Goal: Transaction & Acquisition: Book appointment/travel/reservation

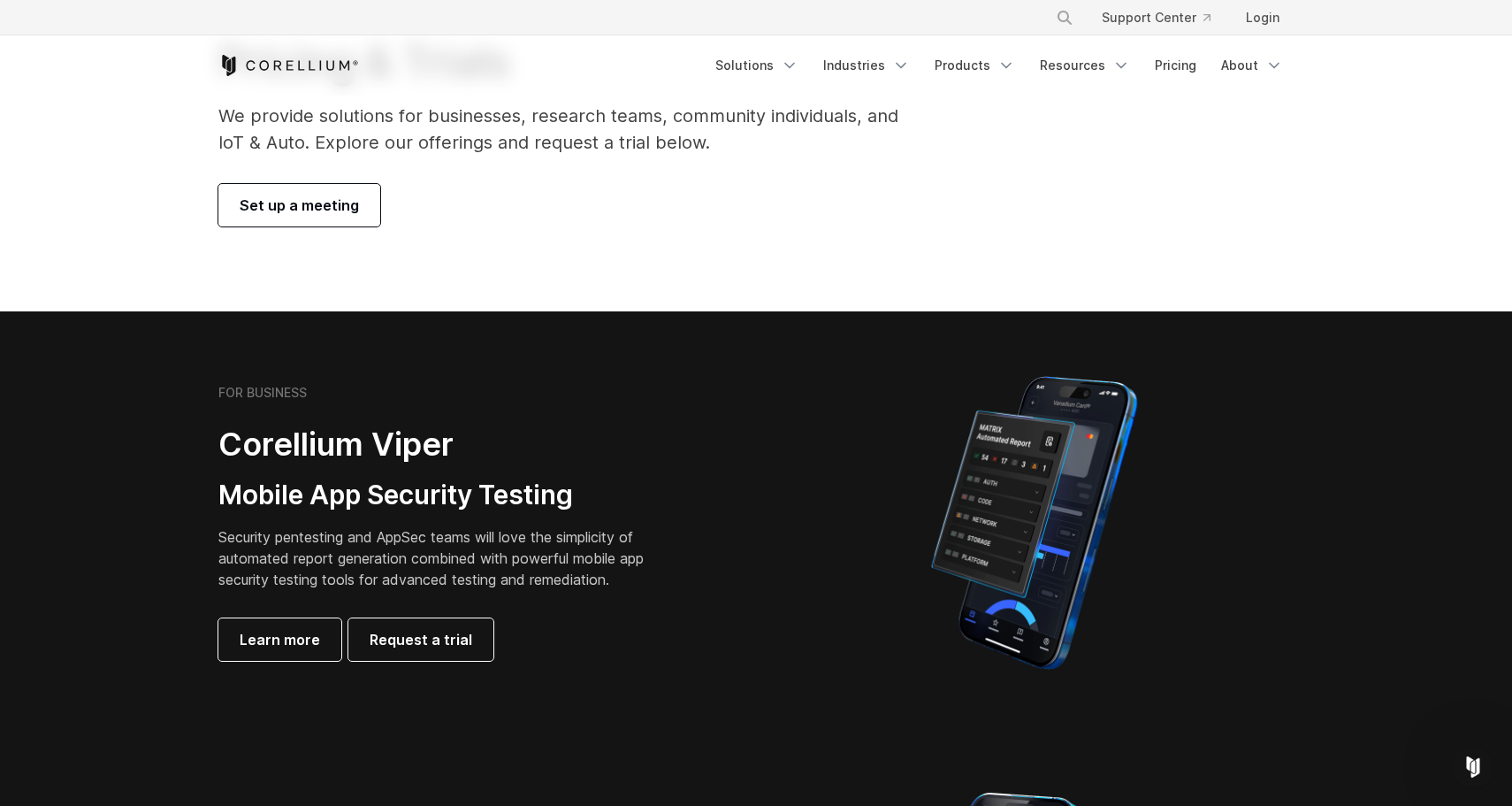
scroll to position [150, 0]
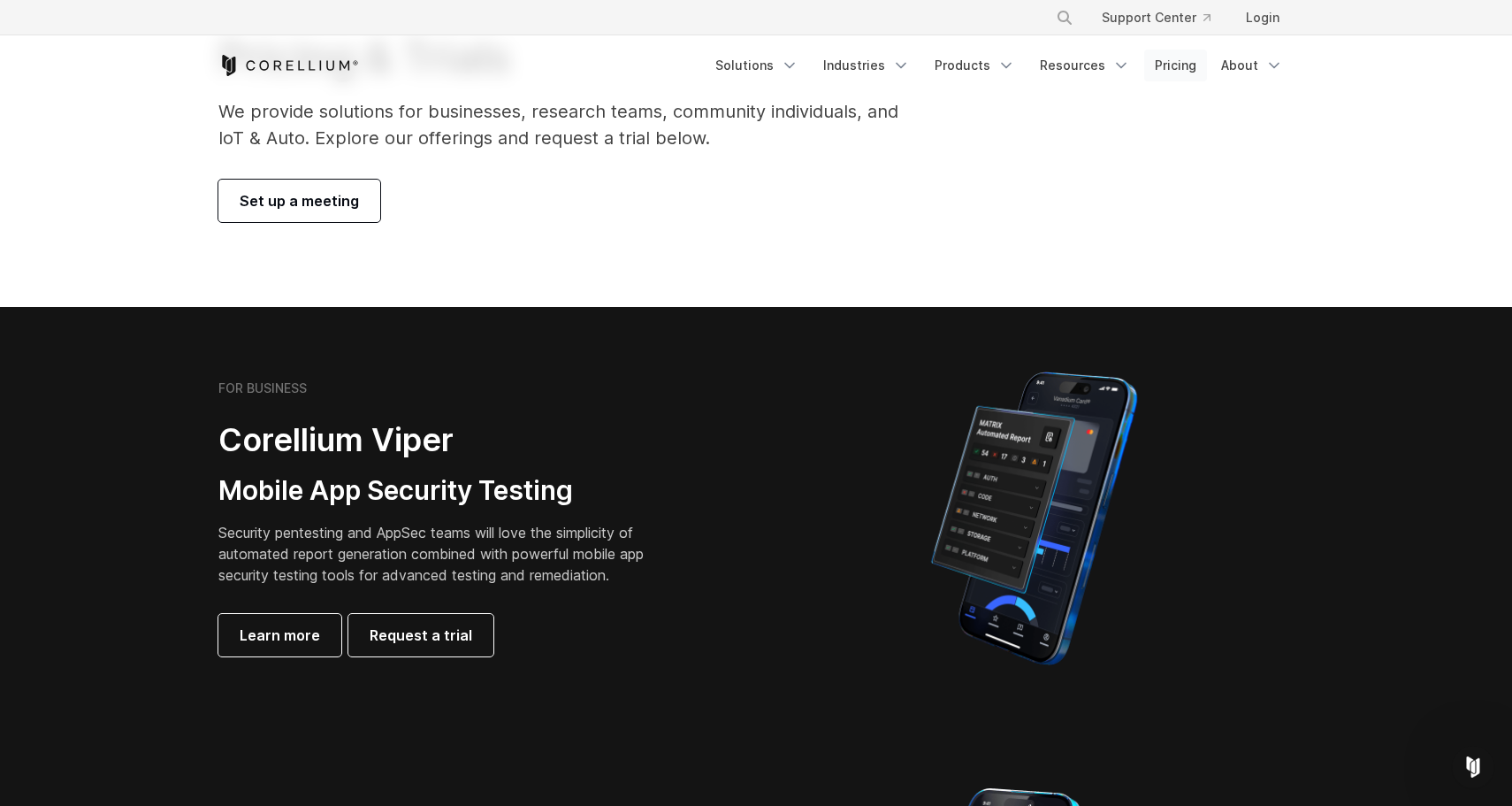
click at [1186, 70] on link "Pricing" at bounding box center [1175, 65] width 62 height 32
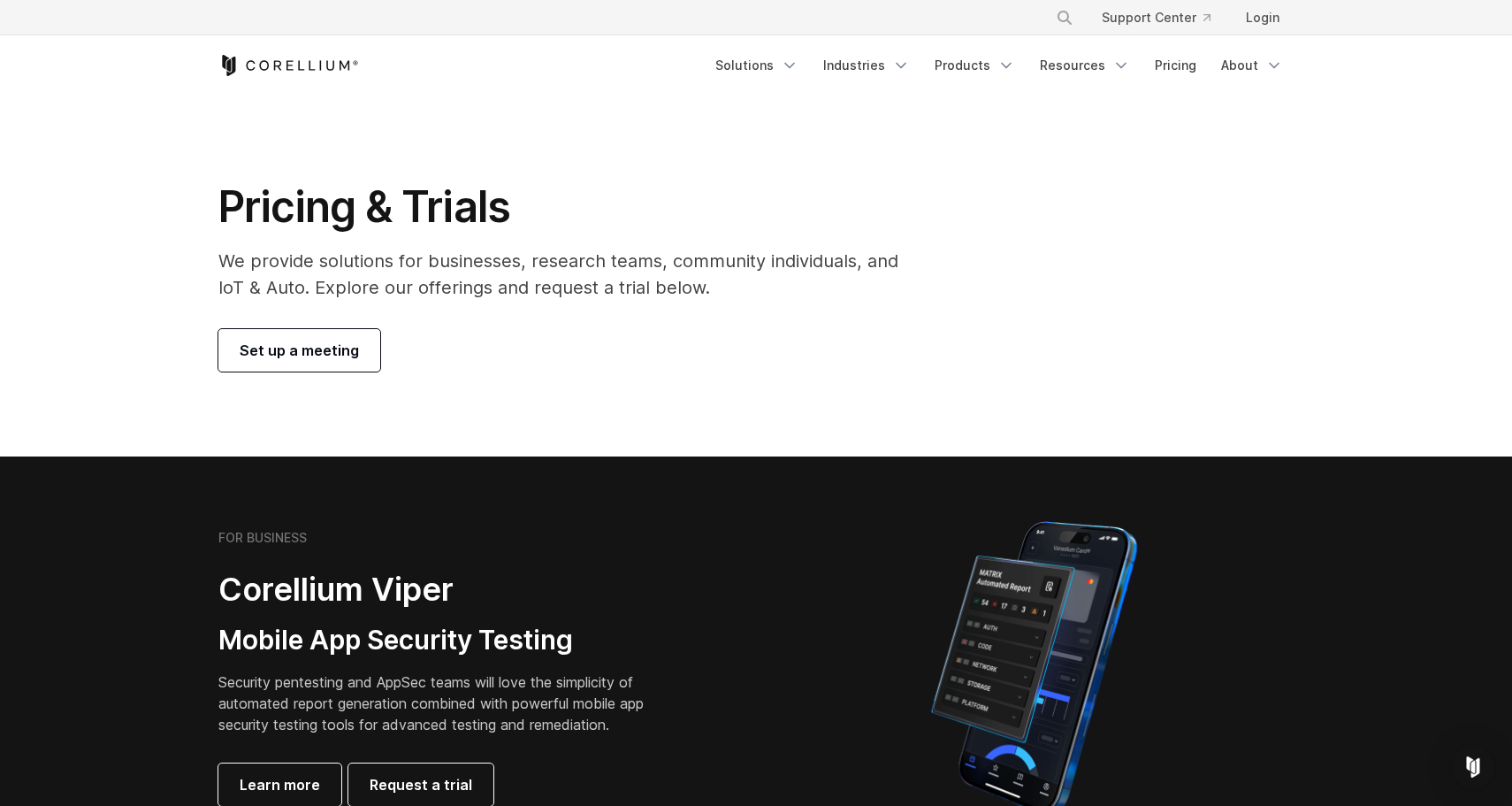
click at [327, 350] on span "Set up a meeting" at bounding box center [299, 350] width 119 height 21
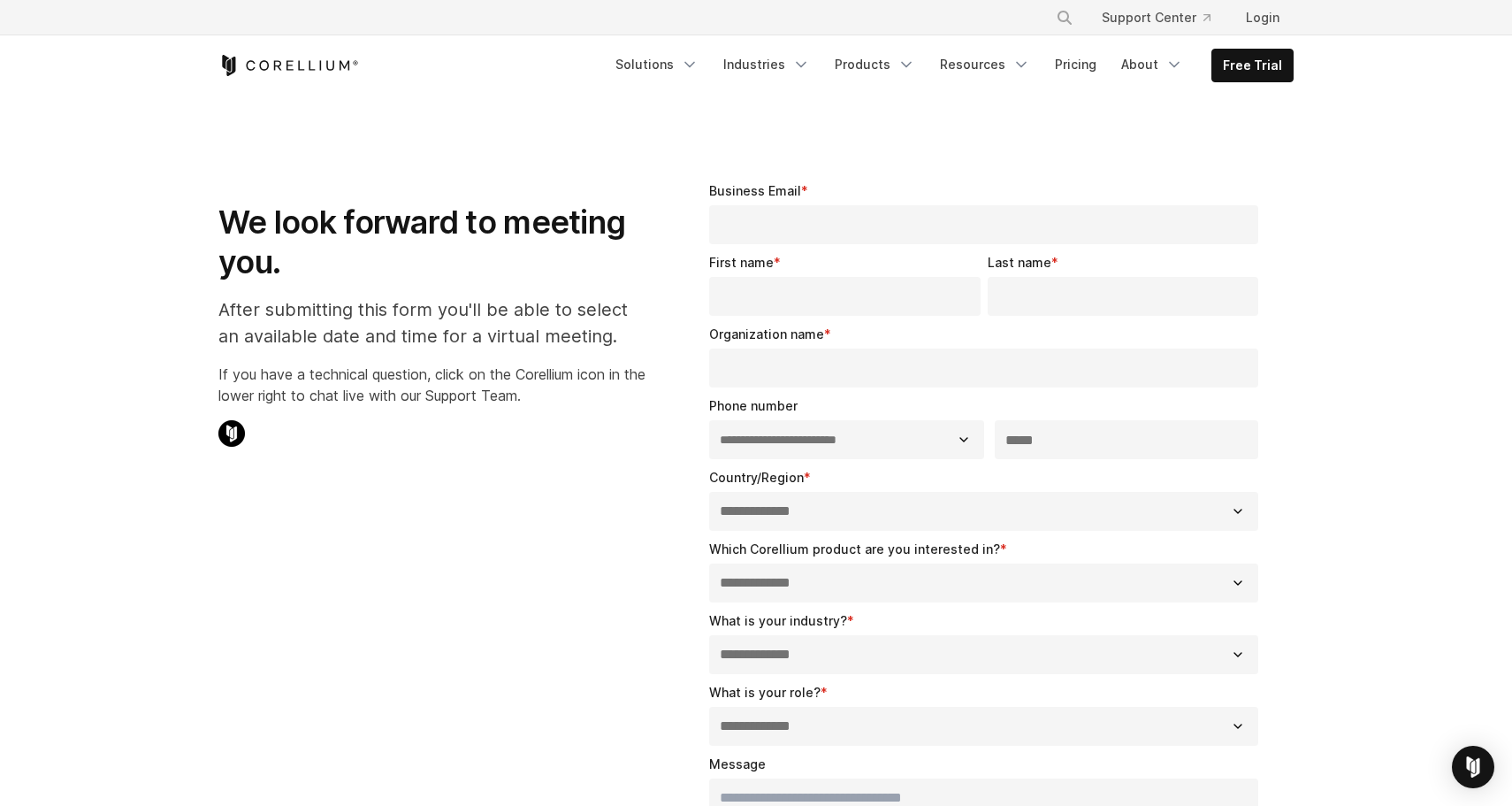
select select "**"
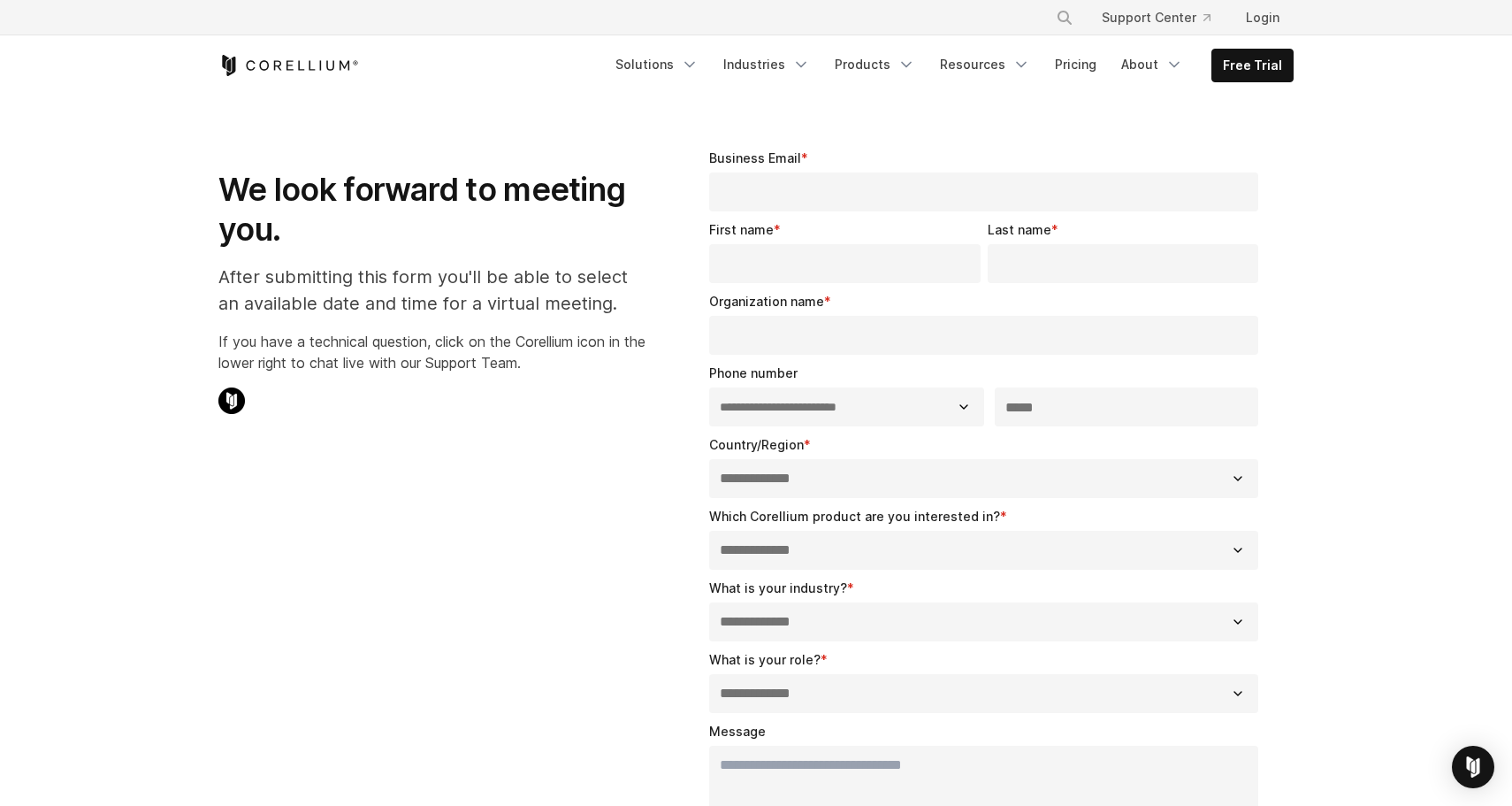
scroll to position [28, 0]
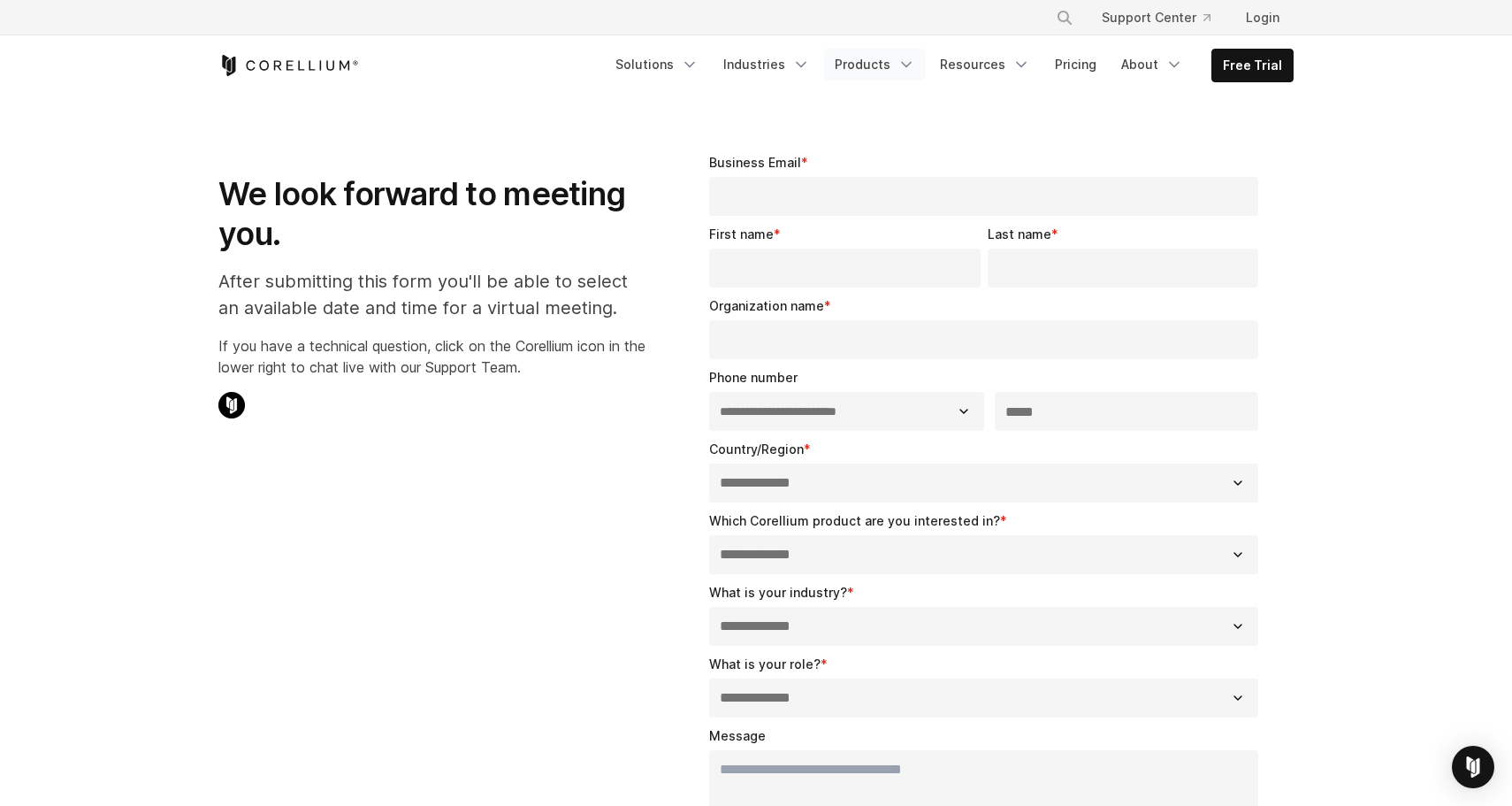
click at [899, 67] on link "Products" at bounding box center [874, 64] width 102 height 32
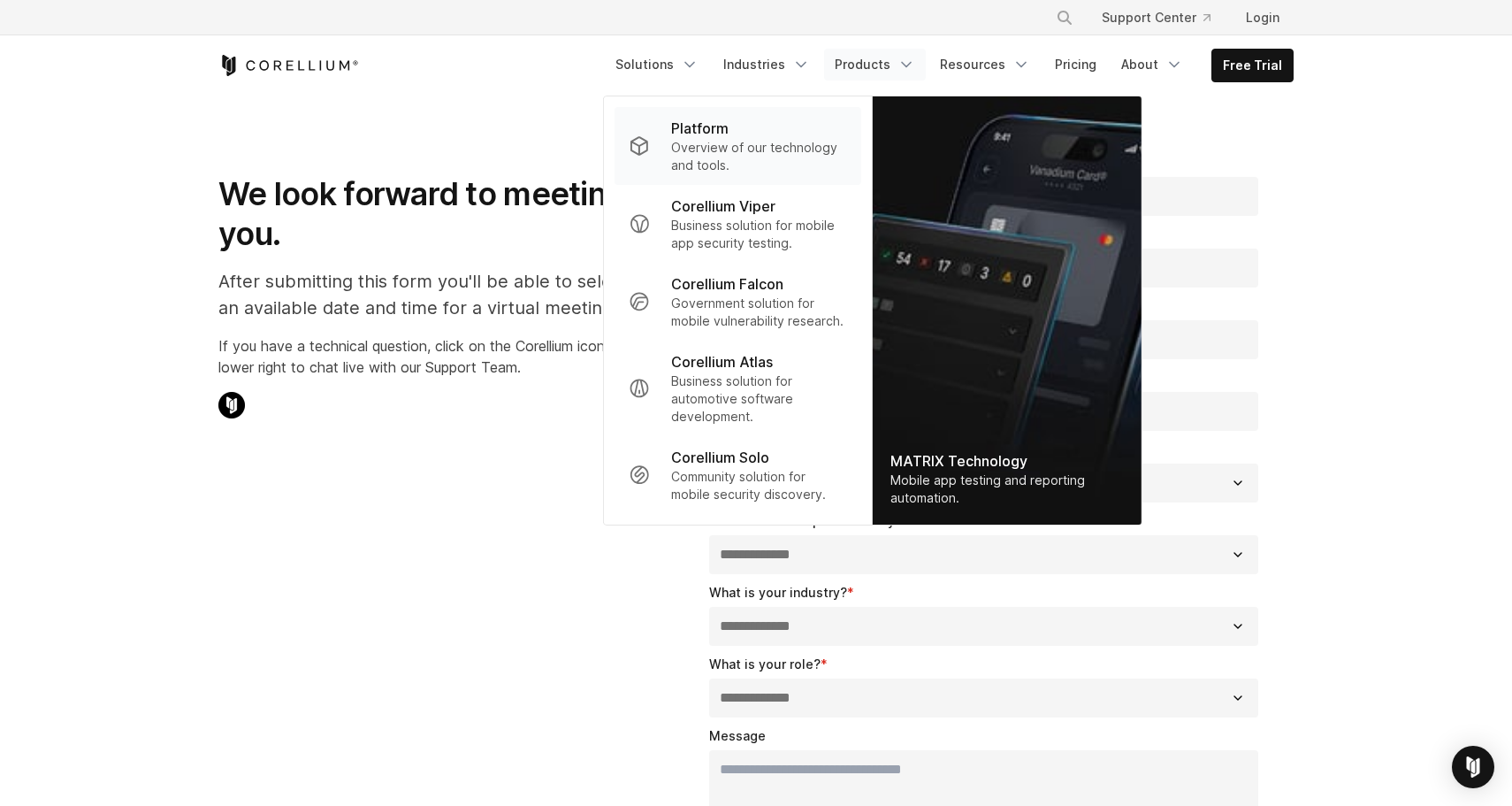
click at [778, 134] on div "Platform" at bounding box center [760, 128] width 176 height 21
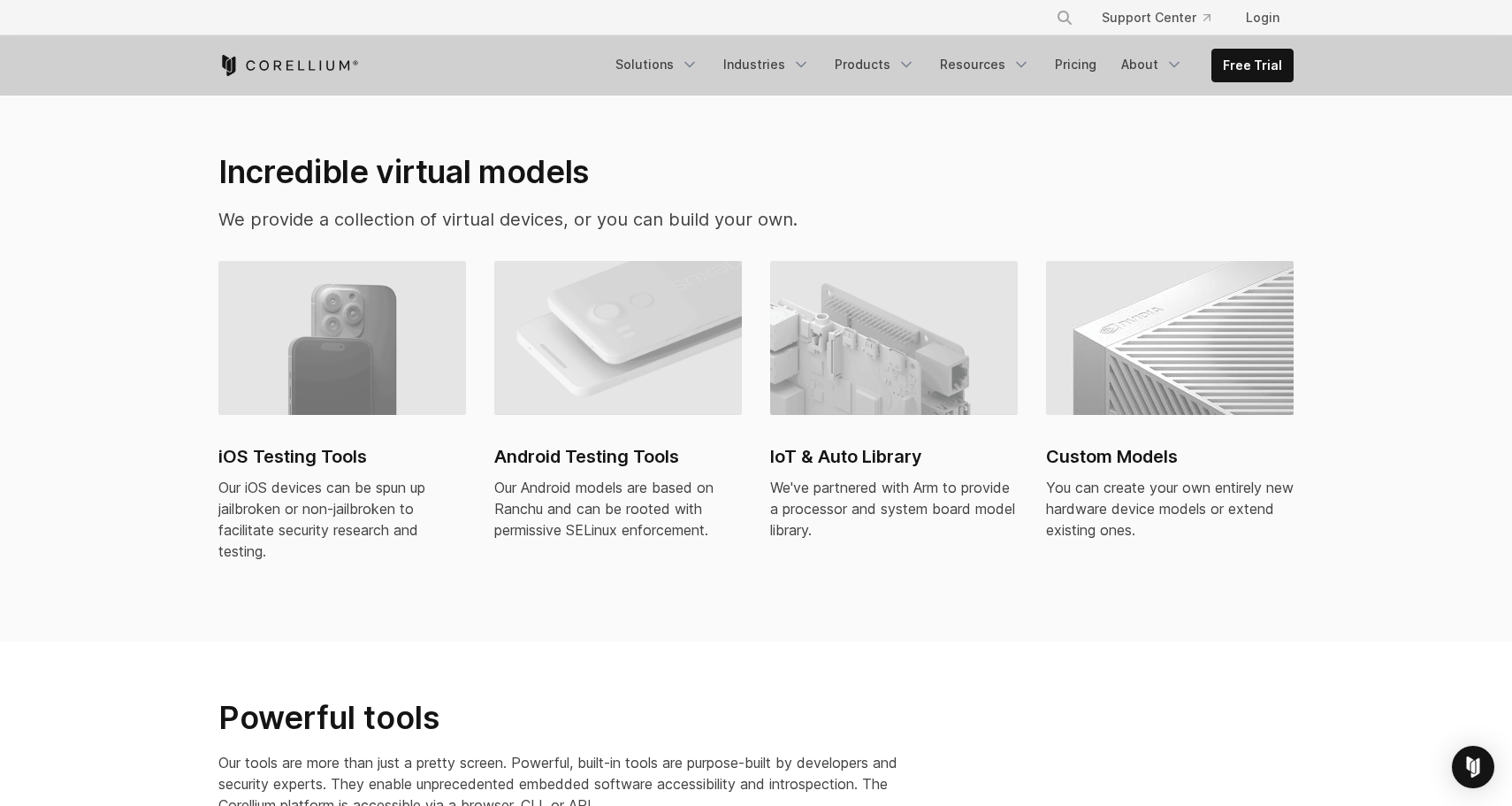
scroll to position [1062, 0]
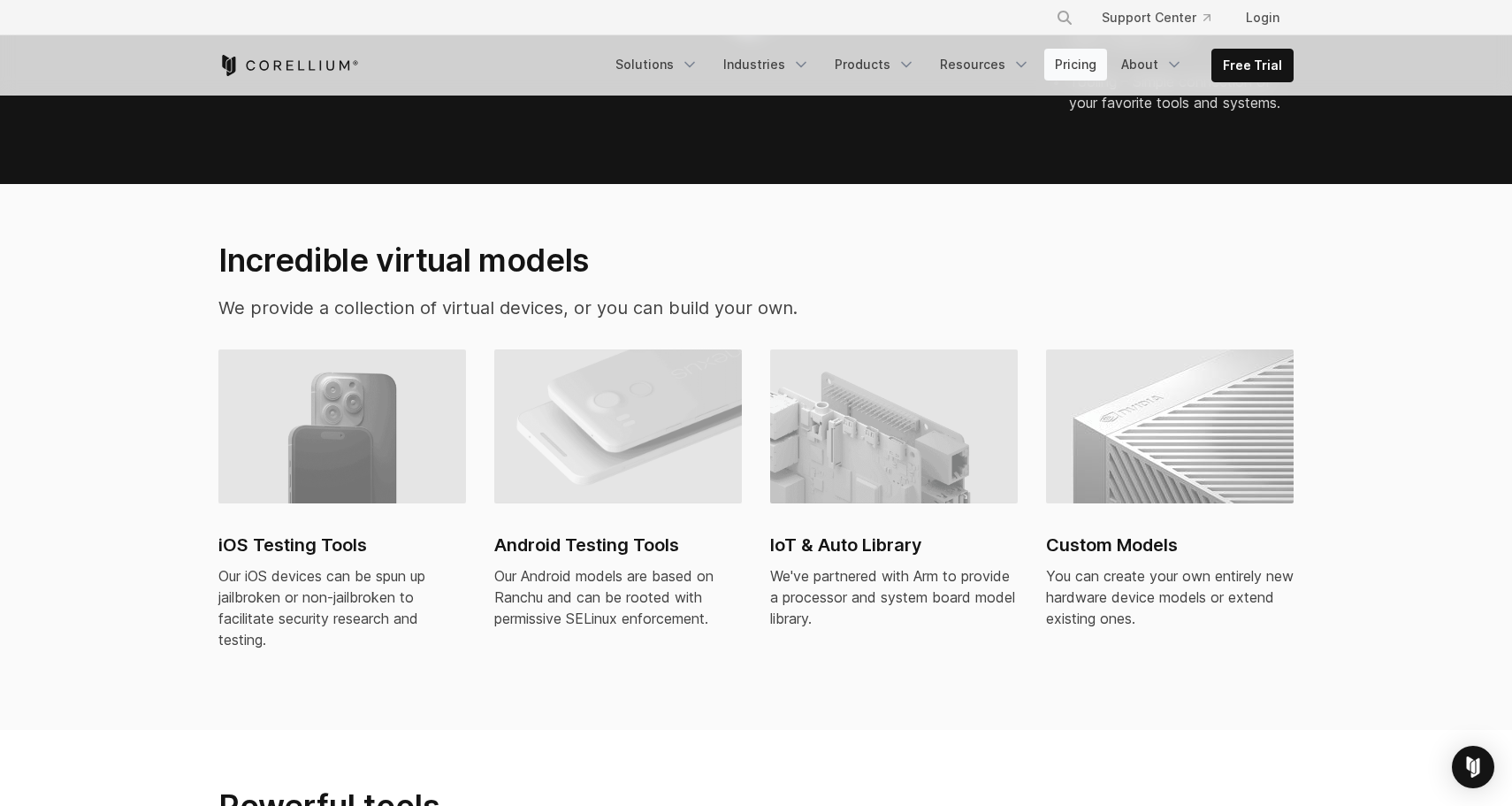
click at [1070, 69] on link "Pricing" at bounding box center [1075, 64] width 62 height 32
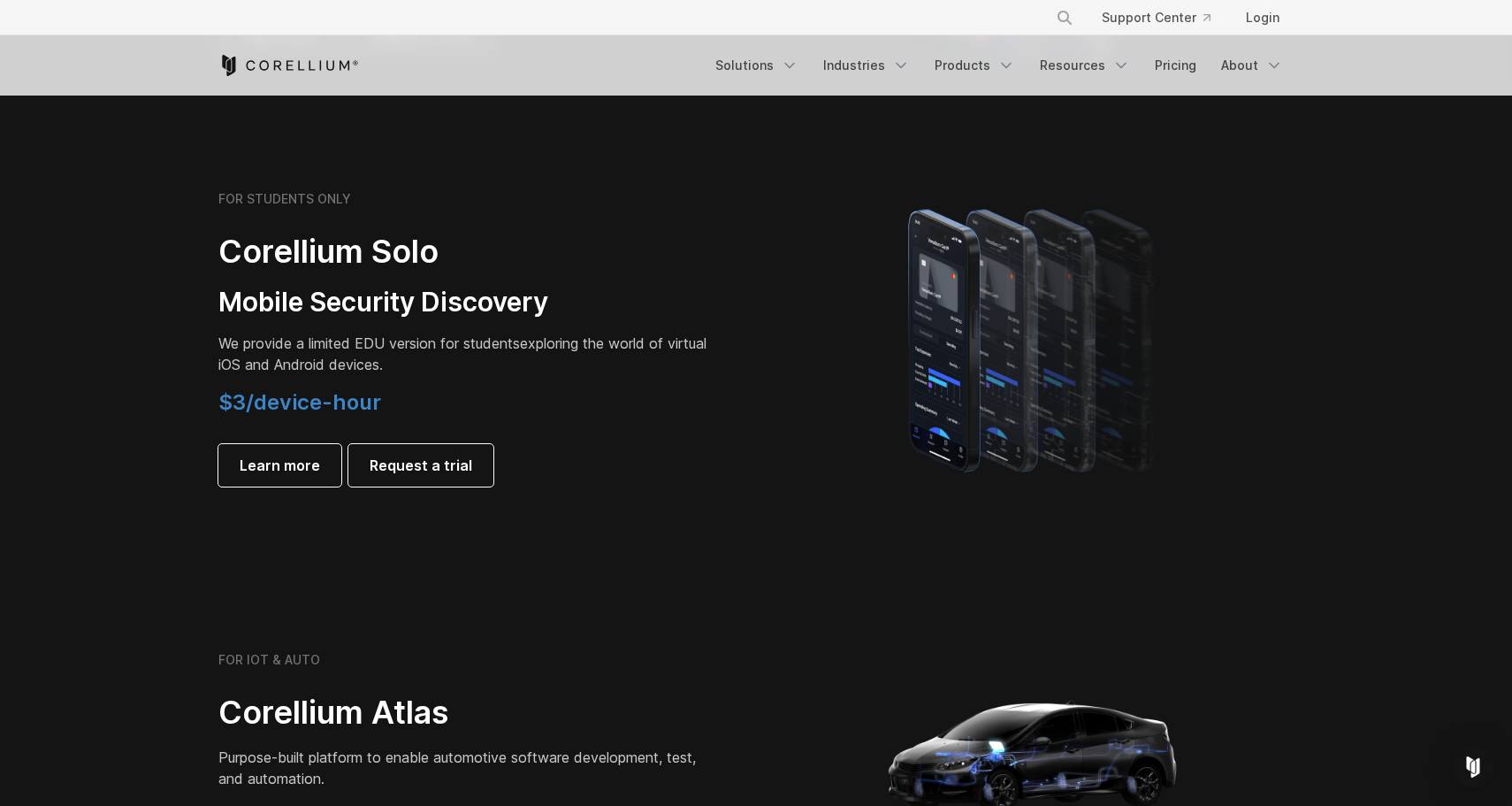
scroll to position [833, 0]
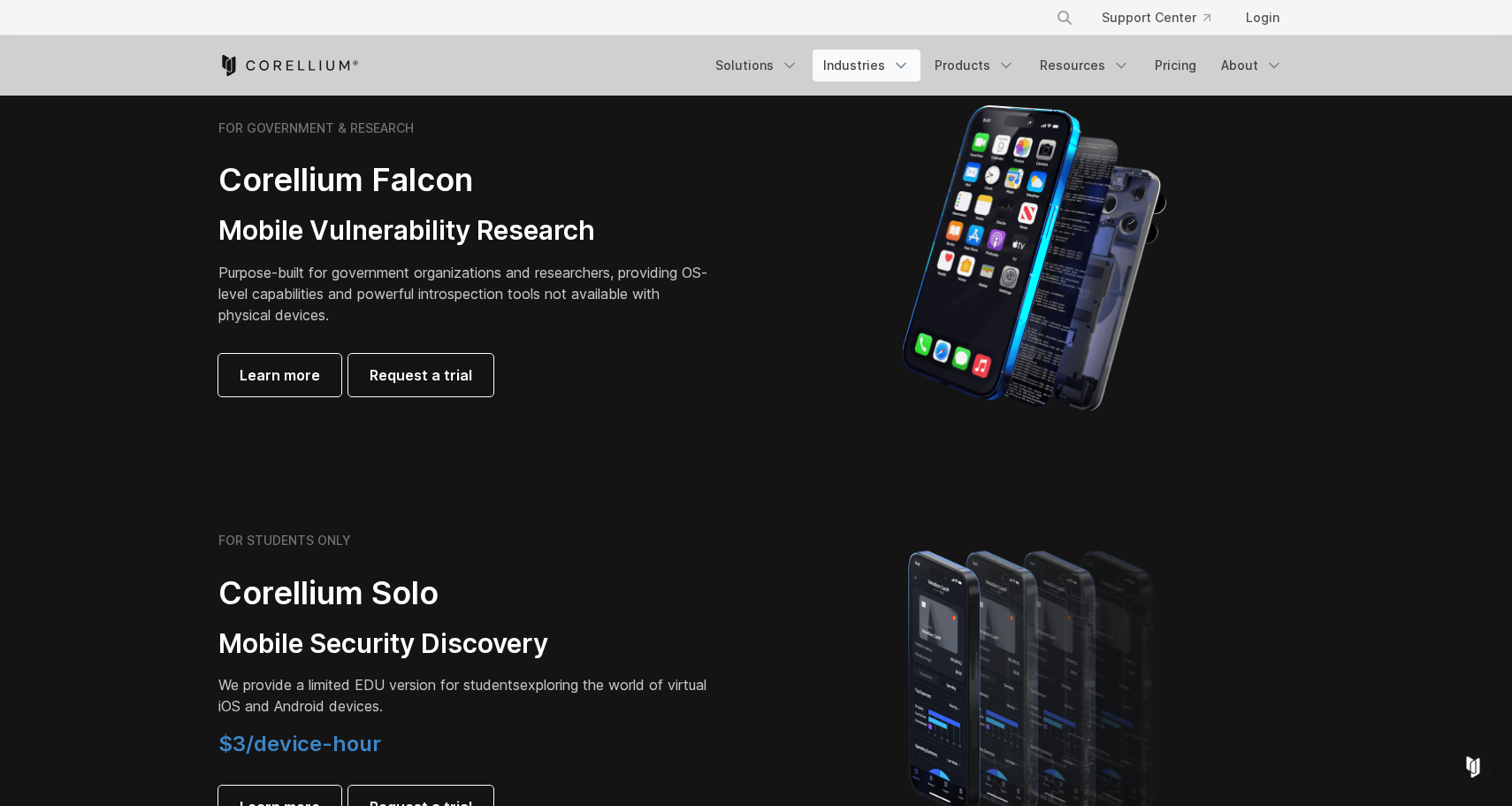
click at [875, 55] on link "Industries" at bounding box center [867, 65] width 108 height 32
